Goal: Transaction & Acquisition: Purchase product/service

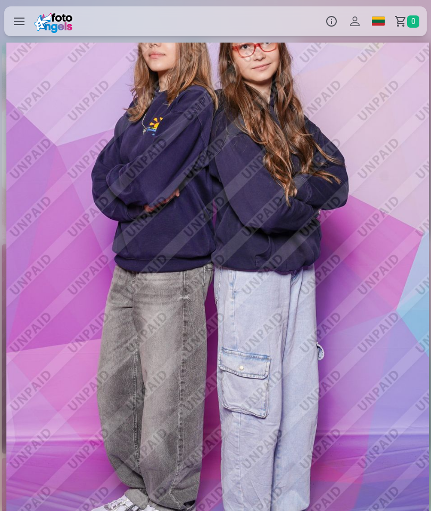
scroll to position [0, 11212]
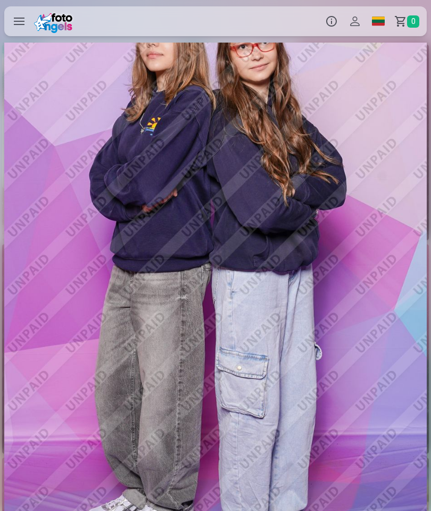
click at [366, 330] on div at bounding box center [215, 277] width 423 height 634
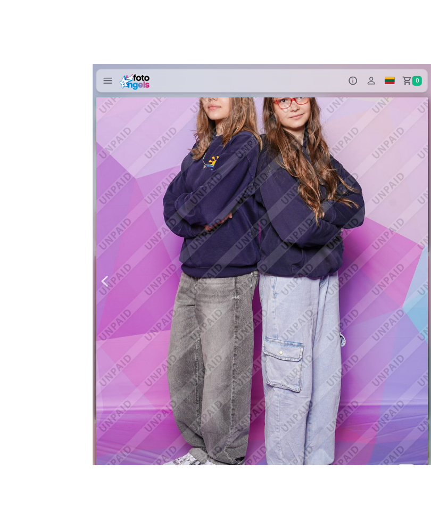
scroll to position [26, 0]
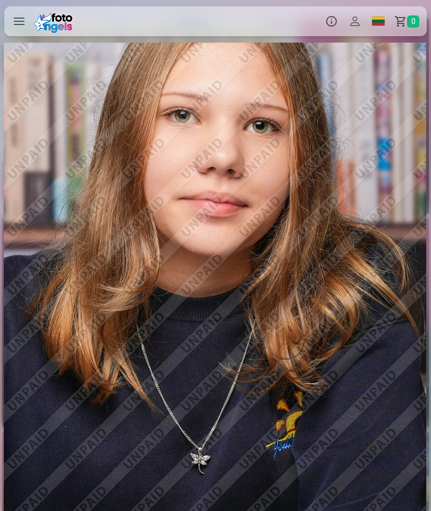
scroll to position [0, 9918]
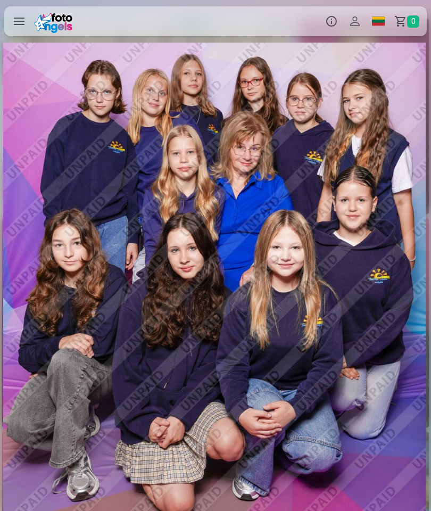
scroll to position [0, 6468]
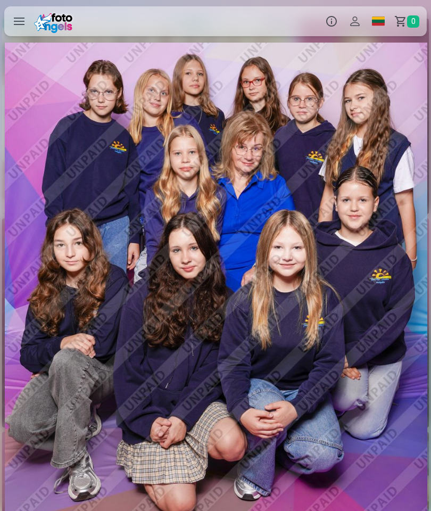
scroll to position [0, 6468]
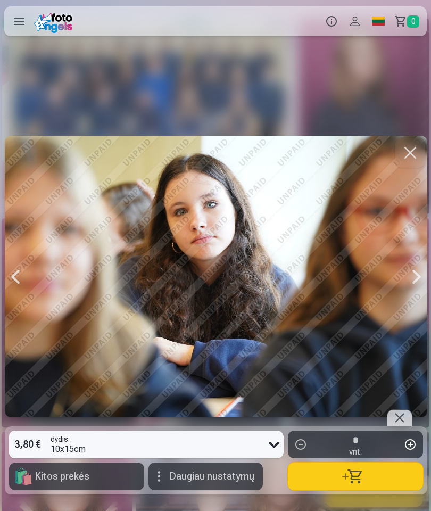
scroll to position [0, 3881]
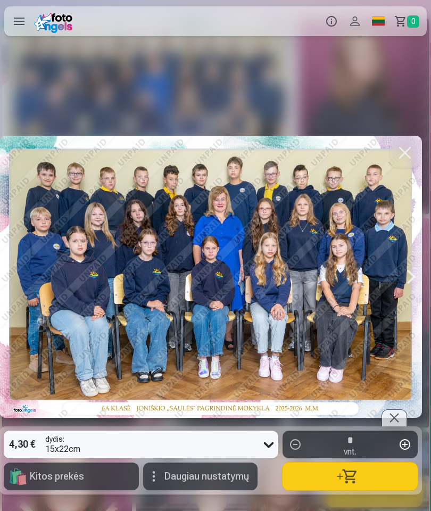
scroll to position [0, 1]
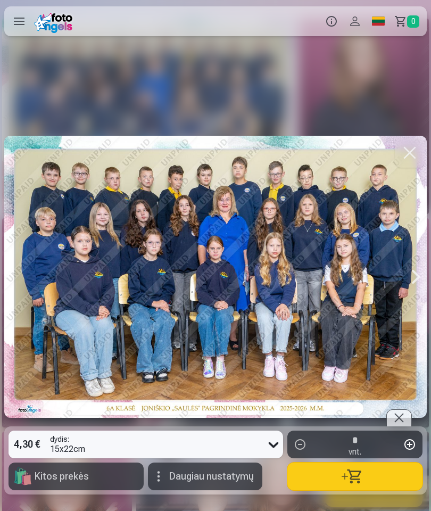
click at [408, 160] on button "button" at bounding box center [410, 153] width 30 height 30
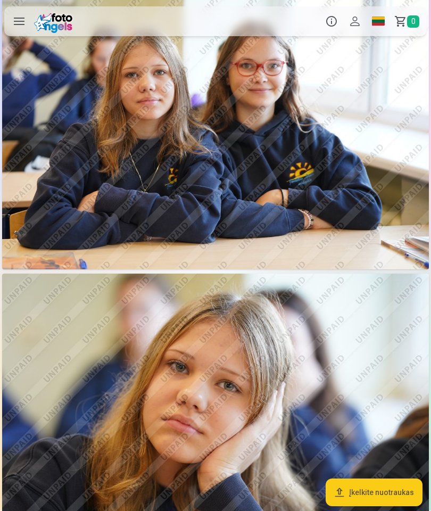
scroll to position [1820, 0]
click at [399, 19] on link "Krepšelis 0" at bounding box center [408, 21] width 37 height 30
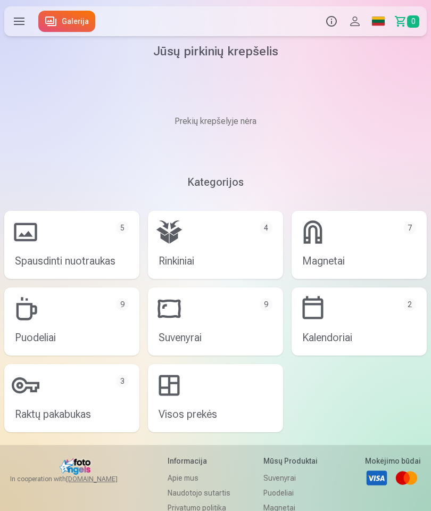
click at [323, 240] on link "Magnetai 7" at bounding box center [359, 245] width 135 height 68
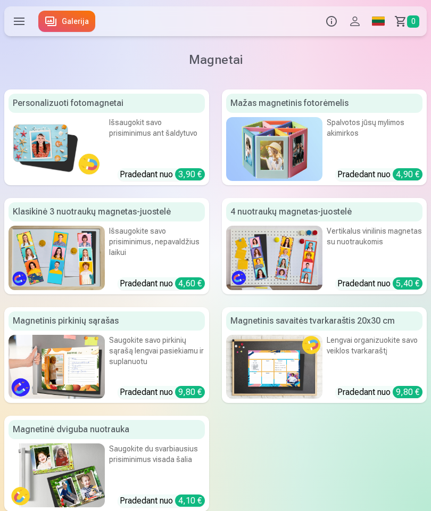
click at [409, 21] on span "0" at bounding box center [413, 21] width 12 height 12
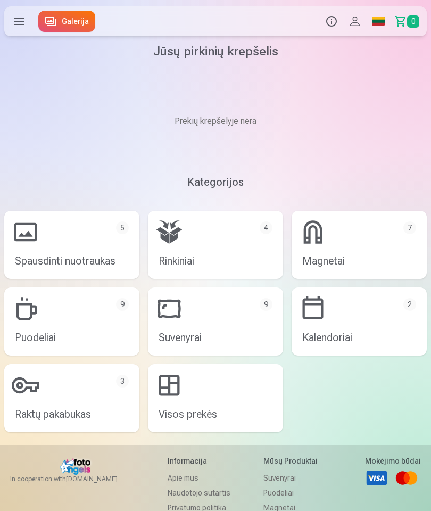
click at [221, 417] on link "Visos prekės" at bounding box center [215, 398] width 135 height 68
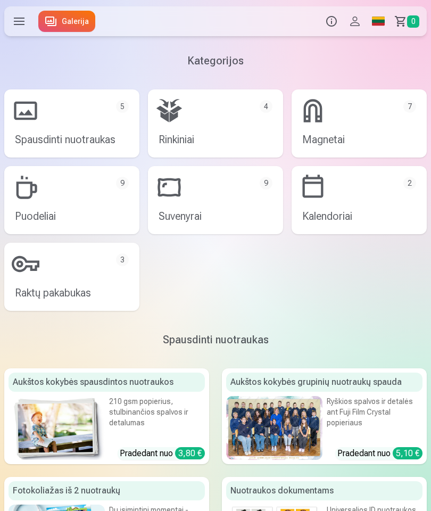
click at [26, 108] on link "Spausdinti nuotraukas 5" at bounding box center [71, 123] width 135 height 68
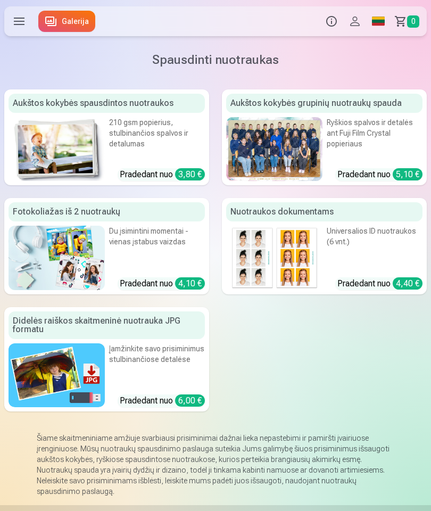
click at [409, 22] on span "0" at bounding box center [413, 21] width 12 height 12
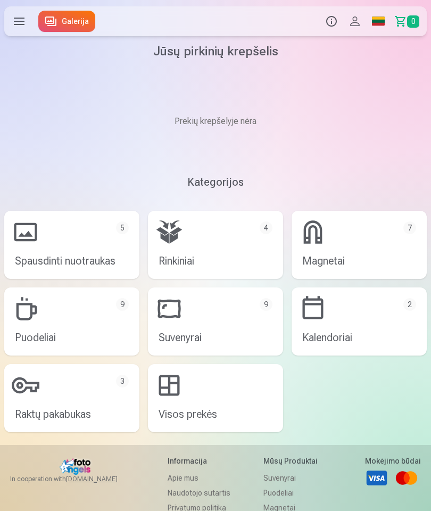
click at [23, 305] on link "Puodeliai 9" at bounding box center [71, 321] width 135 height 68
